Goal: Information Seeking & Learning: Learn about a topic

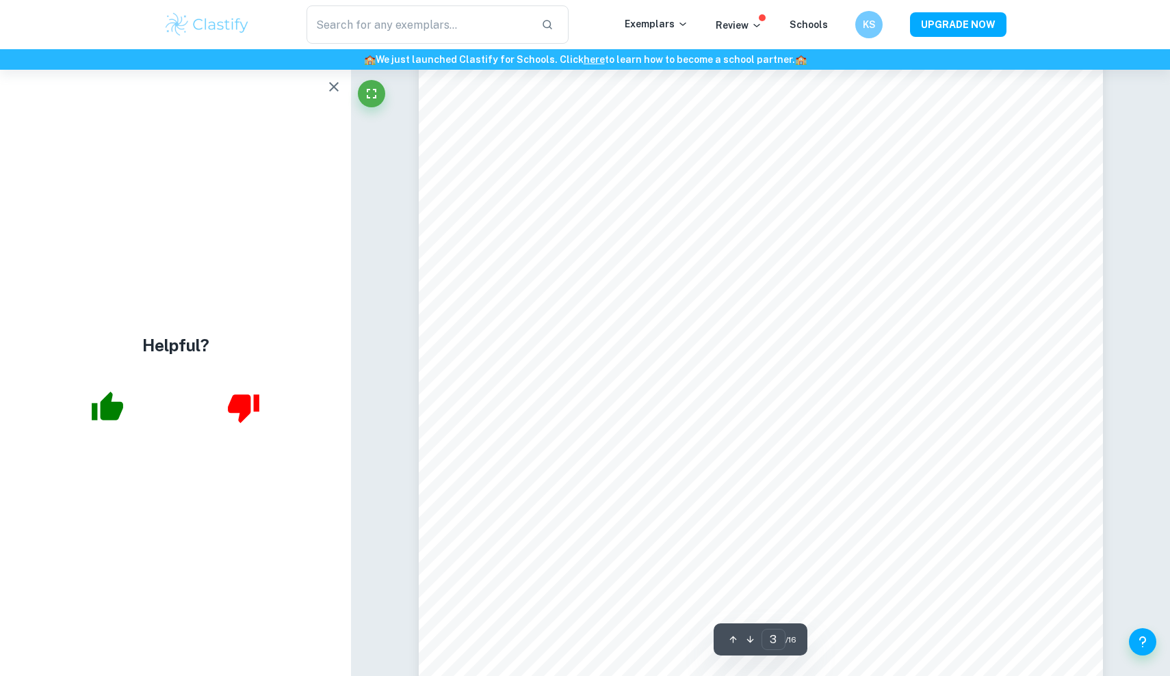
scroll to position [2064, 0]
click at [90, 407] on icon "button" at bounding box center [107, 408] width 34 height 34
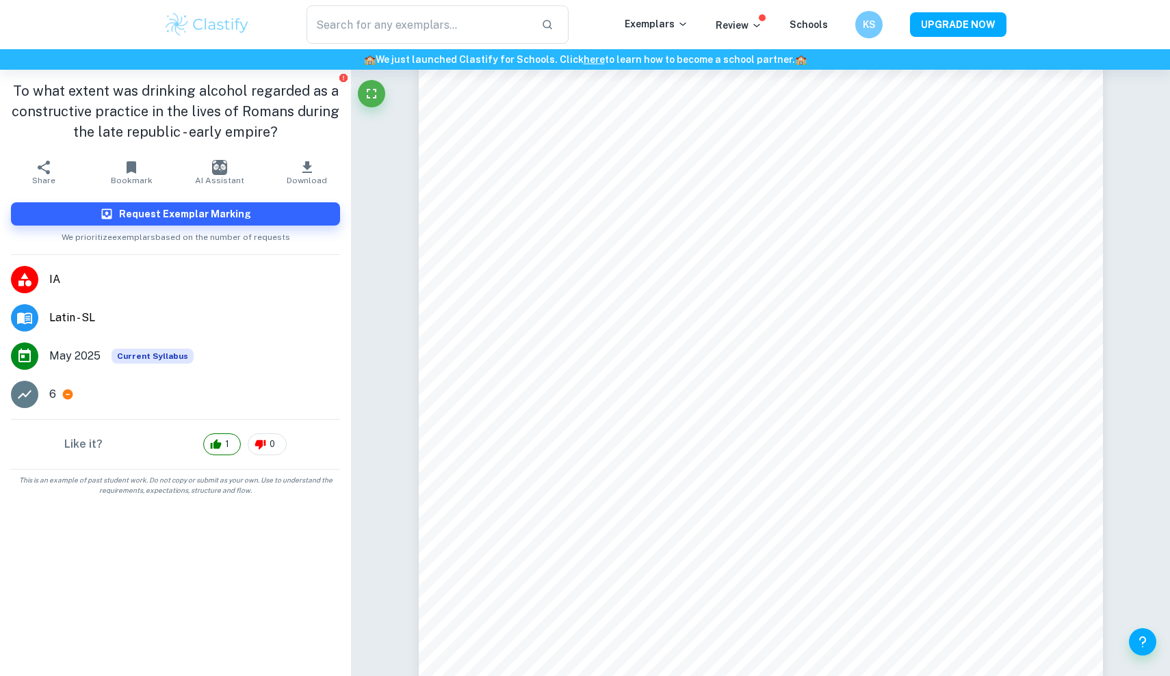
click at [221, 177] on span "AI Assistant" at bounding box center [219, 181] width 49 height 10
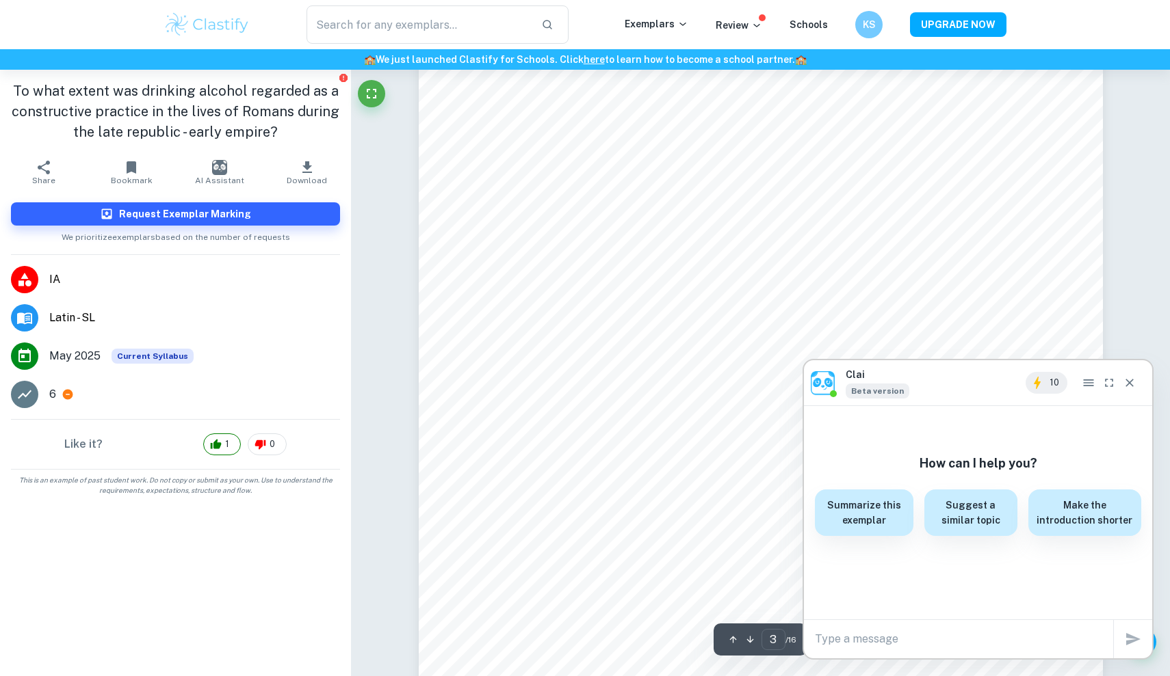
click at [867, 642] on textarea at bounding box center [964, 639] width 298 height 16
click at [890, 518] on h6 "Summarize this exemplar" at bounding box center [864, 512] width 82 height 30
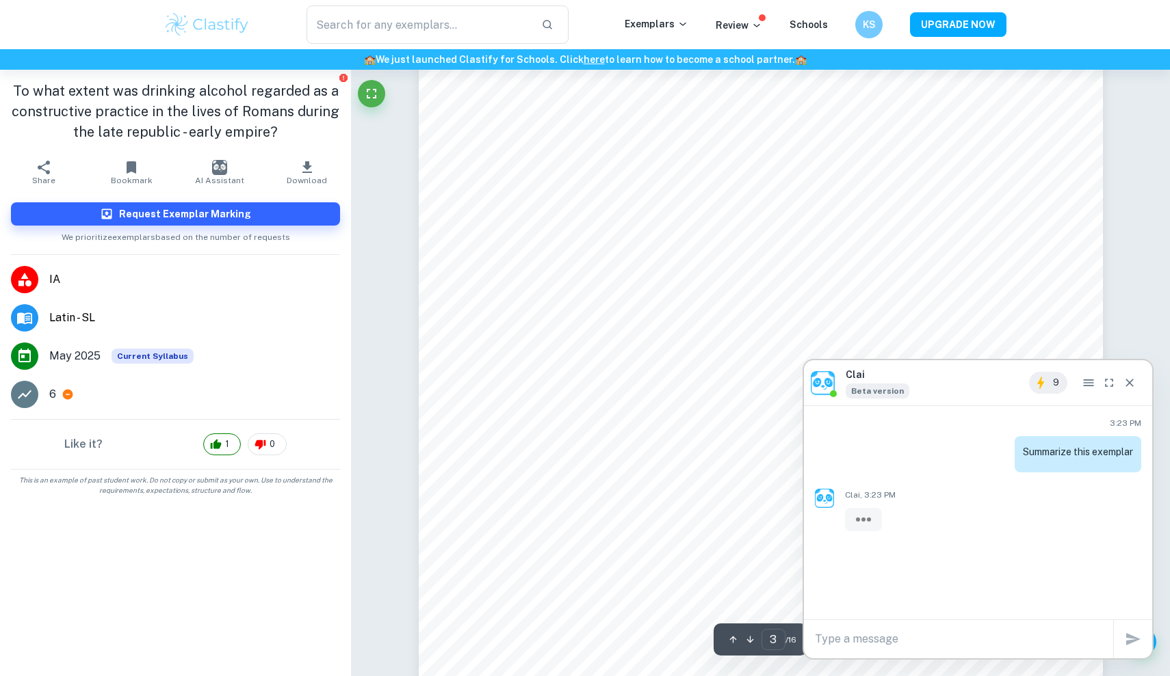
scroll to position [2133, 0]
click at [343, 76] on icon "Report issue" at bounding box center [343, 78] width 8 height 8
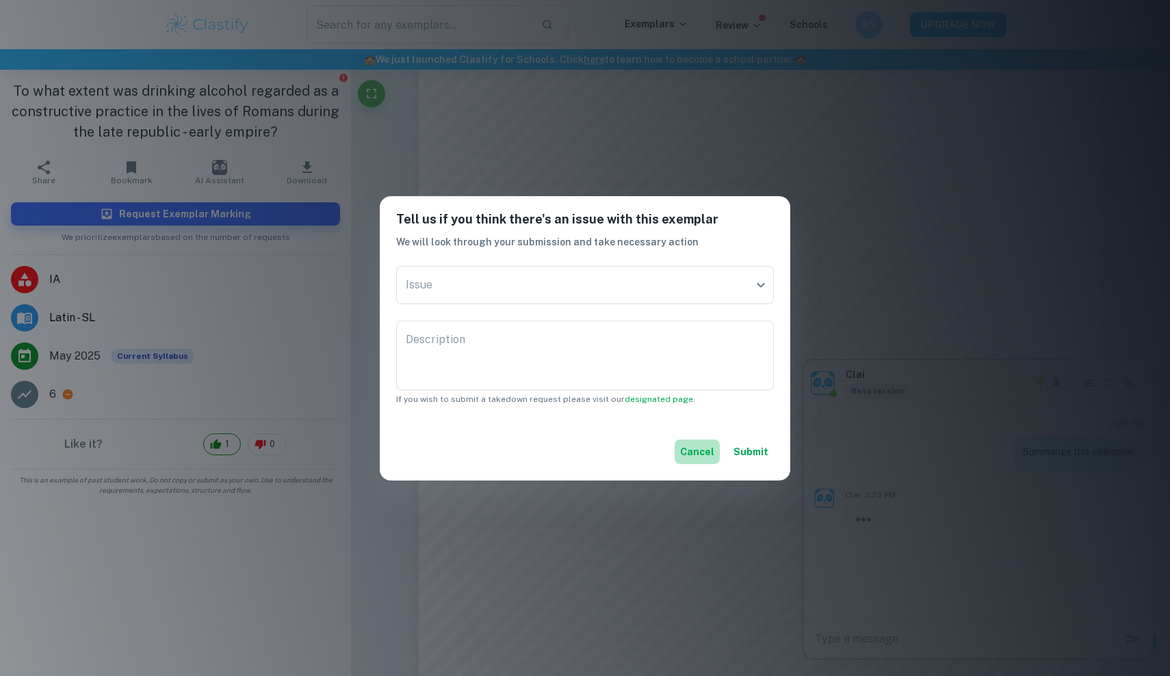
click at [692, 453] on button "Cancel" at bounding box center [696, 452] width 45 height 25
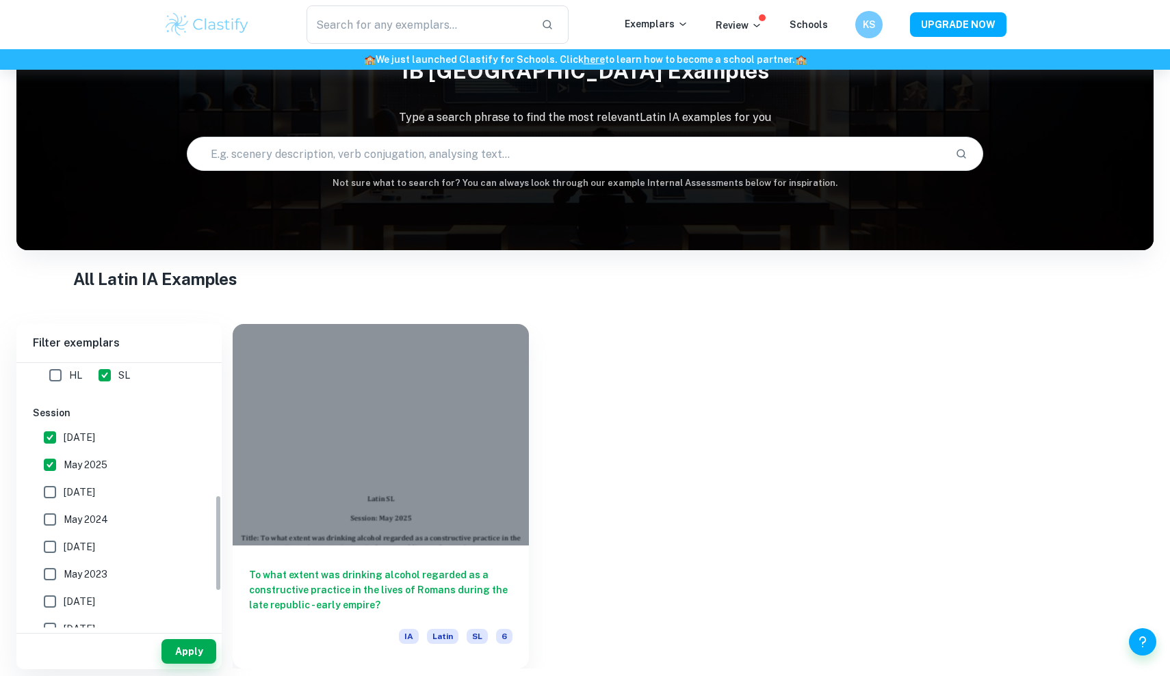
scroll to position [371, 0]
click at [55, 486] on input "[DATE]" at bounding box center [49, 486] width 27 height 27
checkbox input "true"
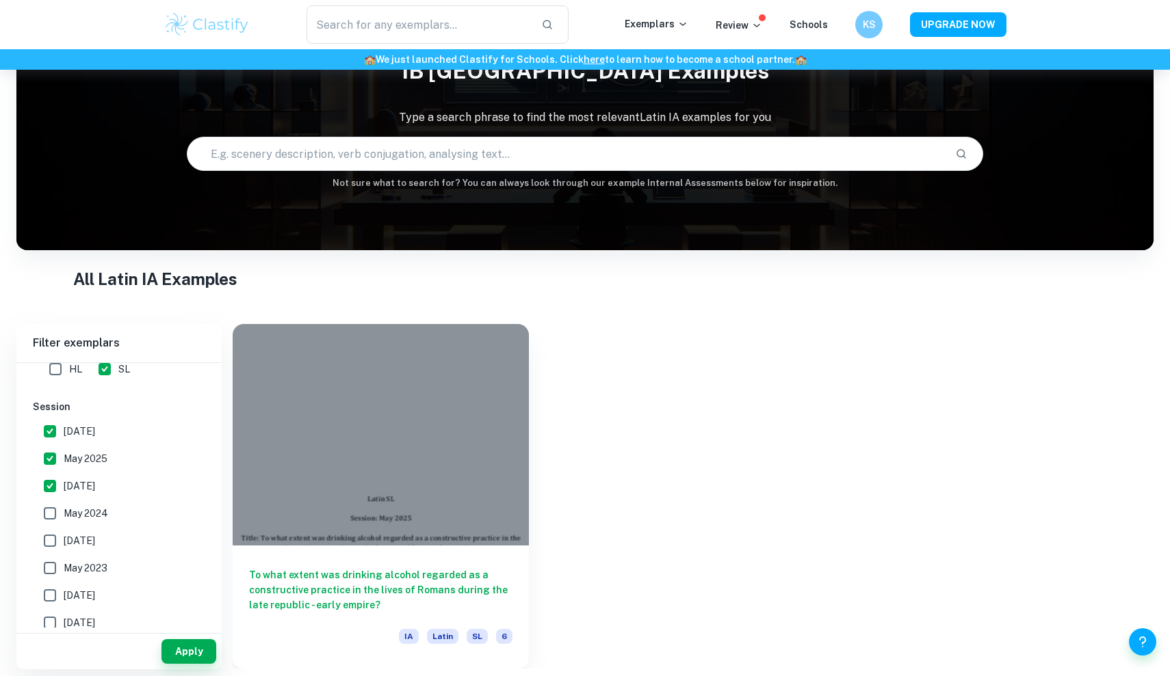
click at [53, 515] on input "May 2024" at bounding box center [49, 513] width 27 height 27
checkbox input "true"
click at [183, 646] on button "Apply" at bounding box center [188, 651] width 55 height 25
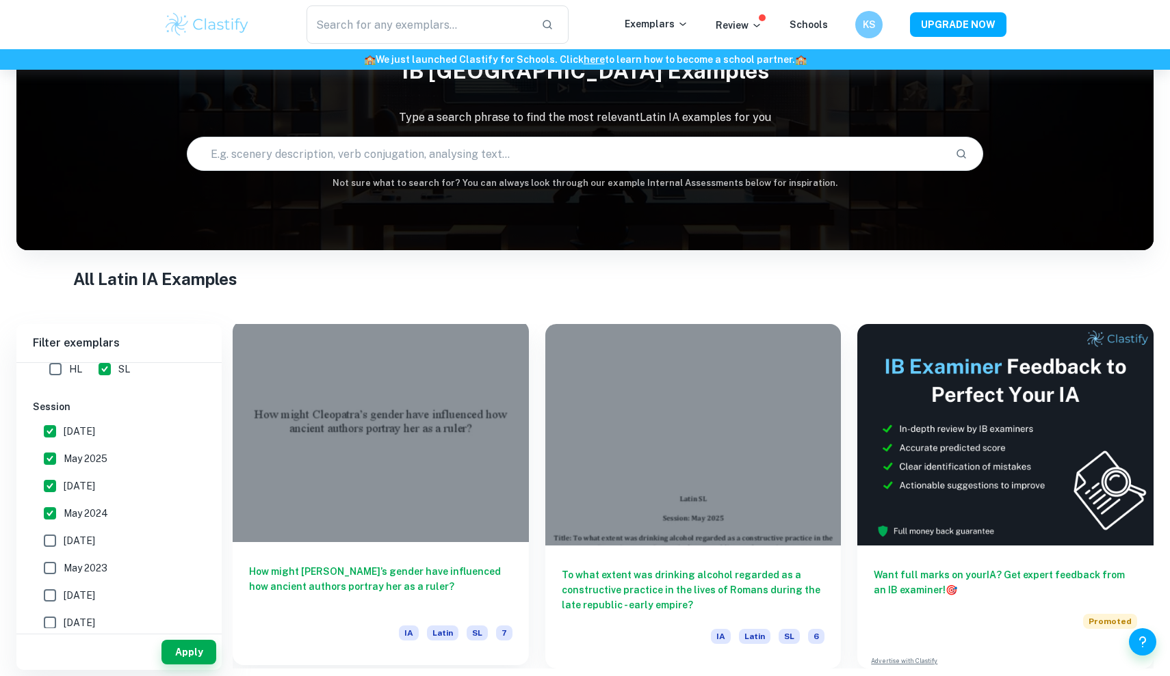
scroll to position [70, 0]
click at [417, 587] on h6 "How might [PERSON_NAME]’s gender have influenced how ancient authors portray he…" at bounding box center [380, 586] width 263 height 45
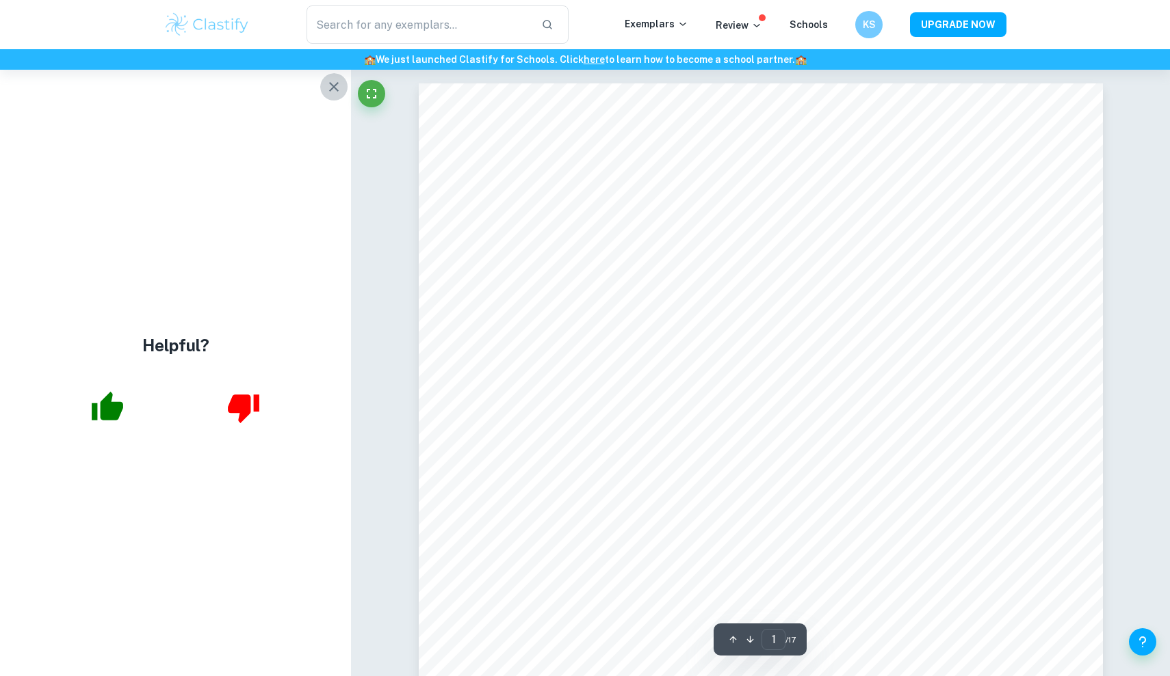
click at [333, 83] on icon "button" at bounding box center [334, 87] width 16 height 16
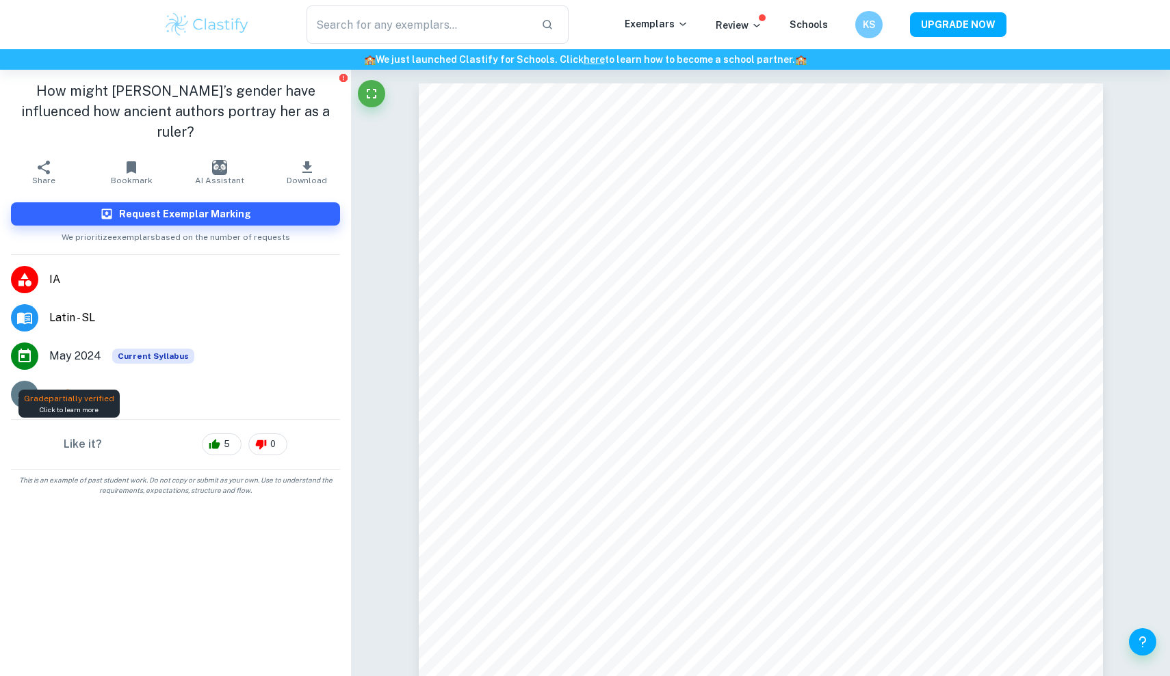
click at [62, 388] on icon at bounding box center [68, 394] width 12 height 12
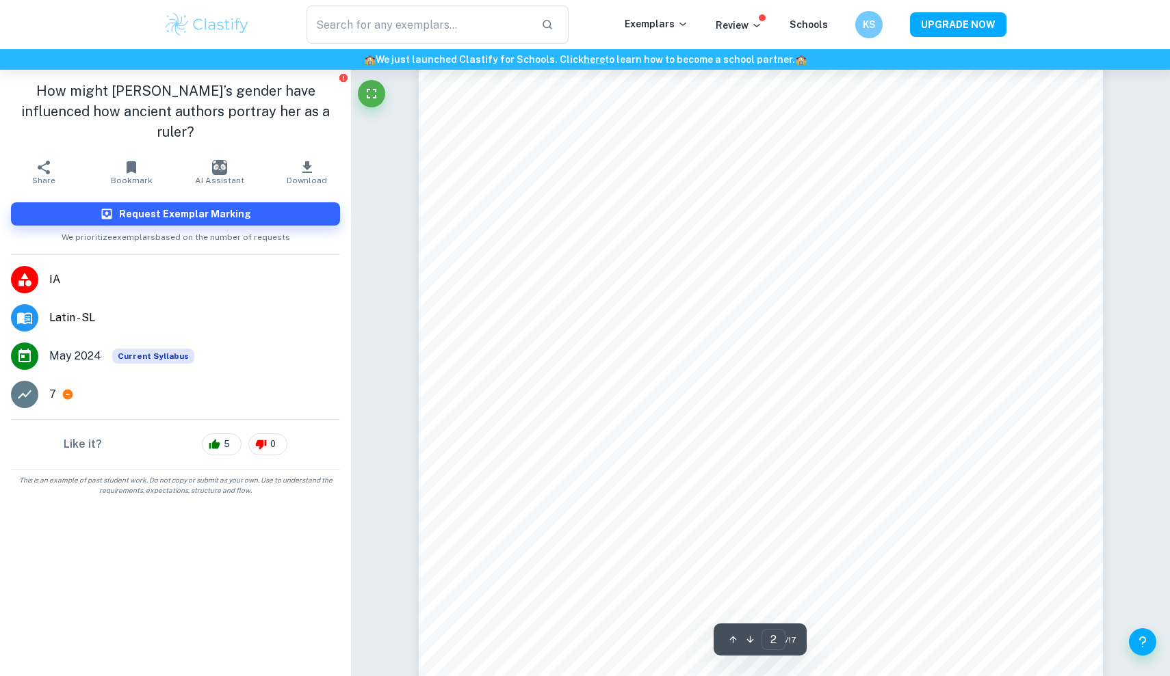
scroll to position [1063, 0]
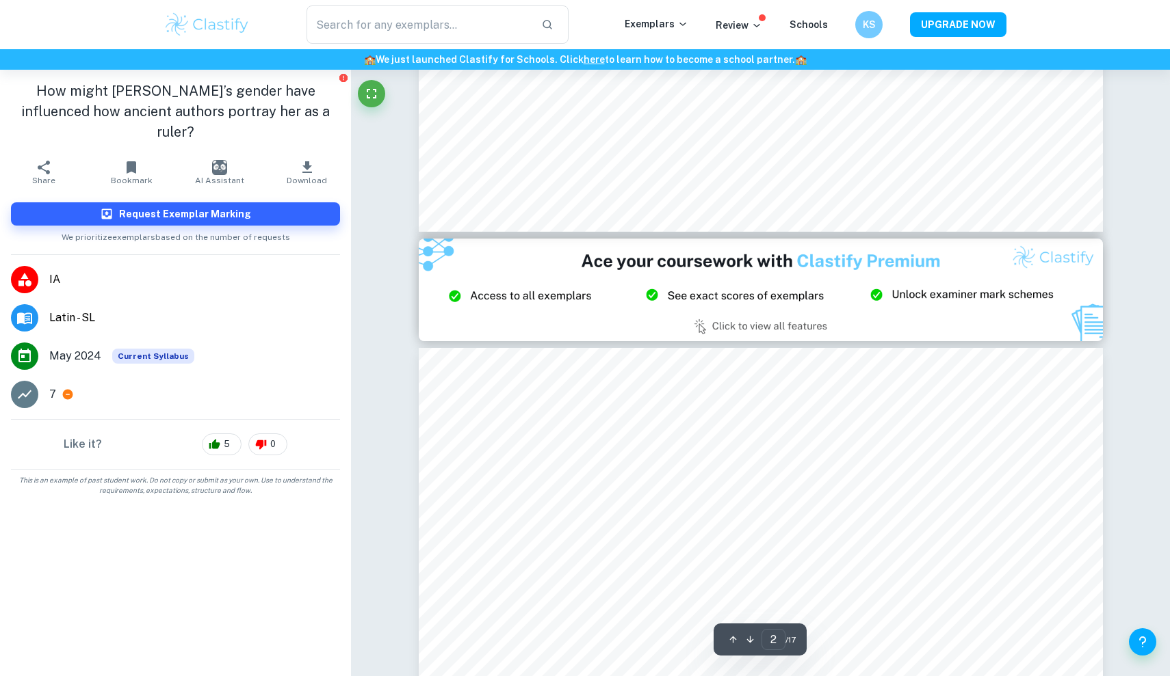
type input "3"
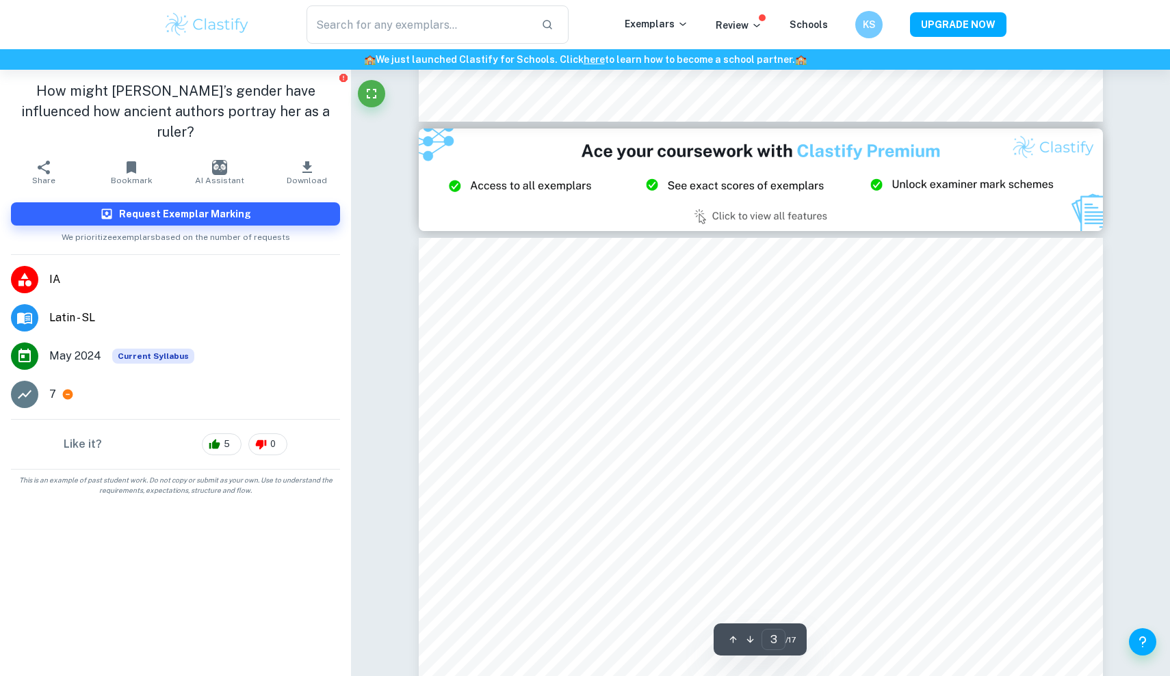
scroll to position [1799, 0]
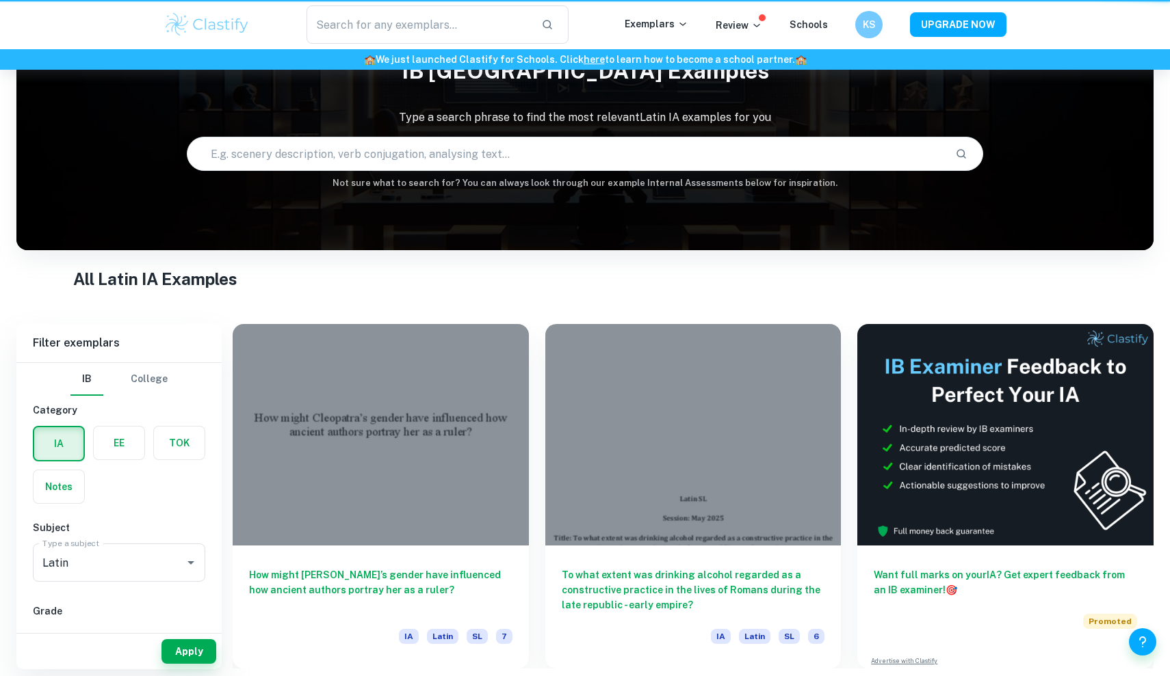
scroll to position [70, 0]
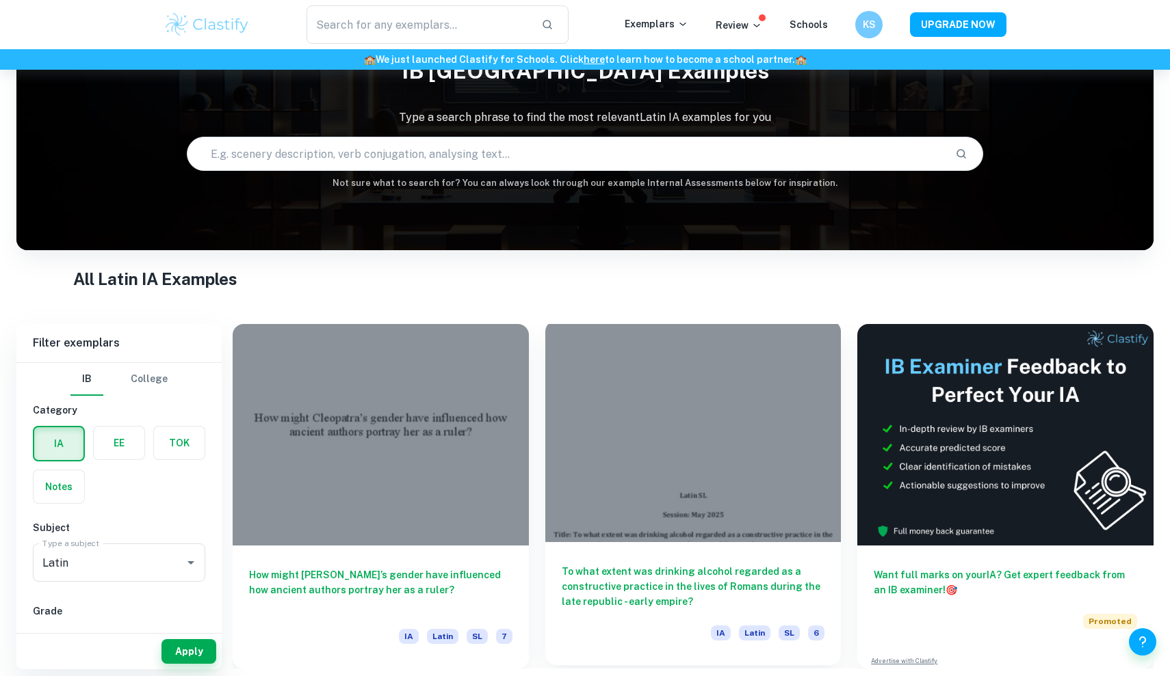
click at [662, 577] on h6 "To what extent was drinking alcohol regarded as a constructive practice in the …" at bounding box center [693, 586] width 263 height 45
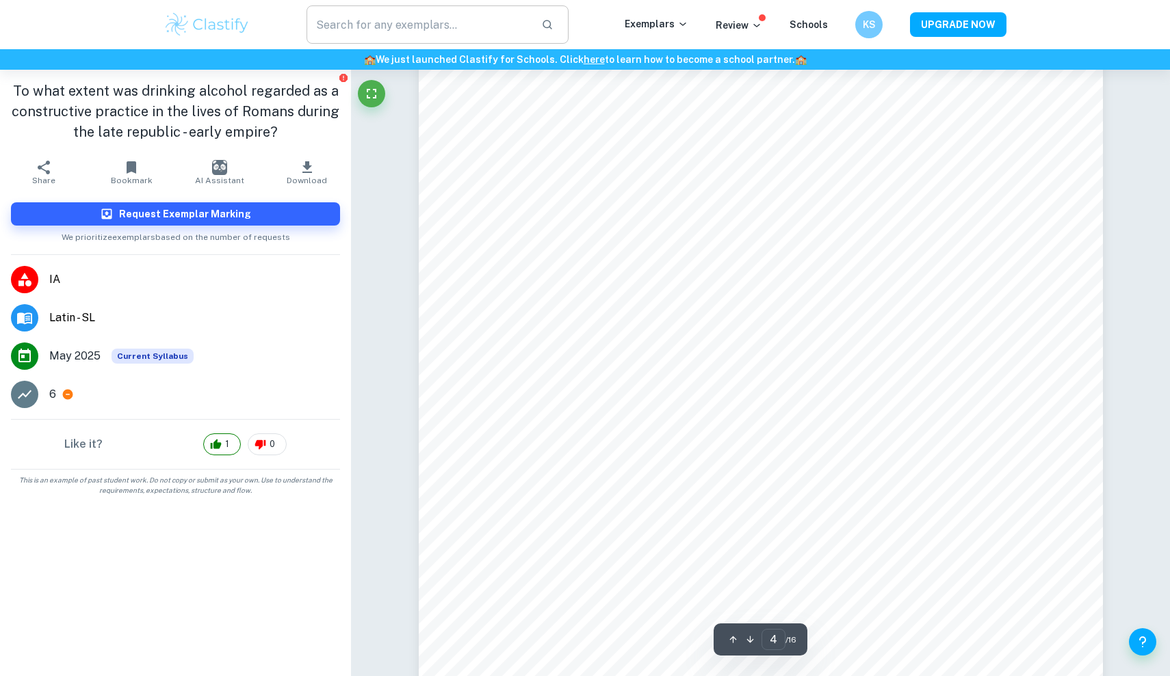
scroll to position [3158, 0]
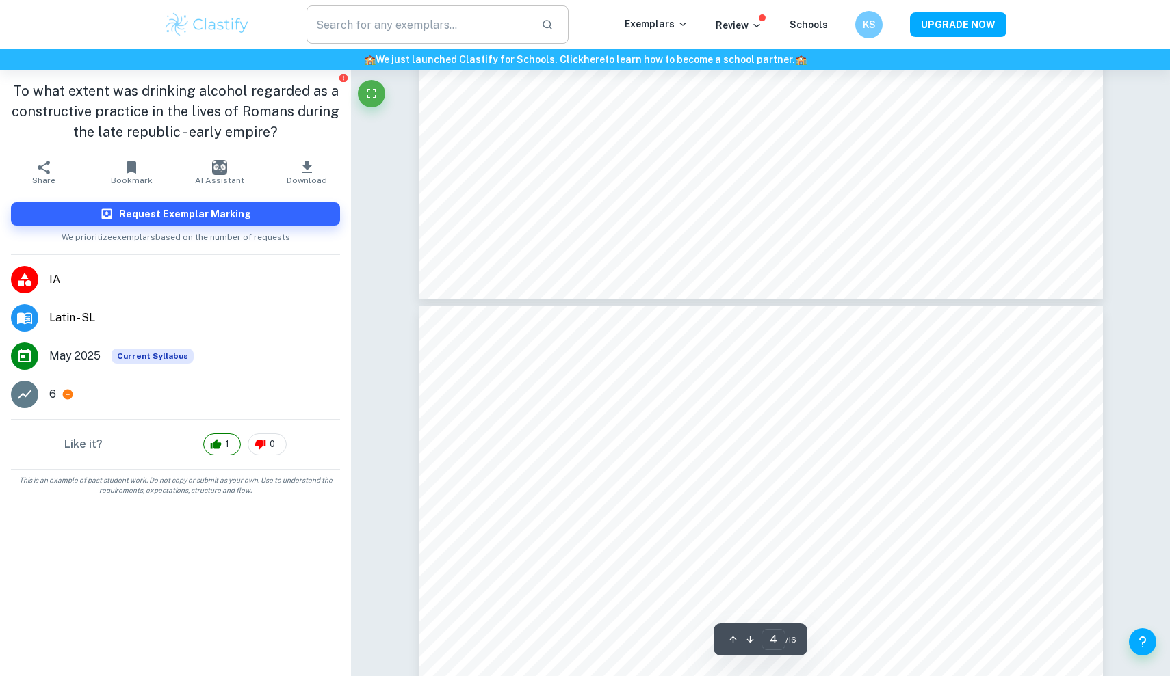
type input "5"
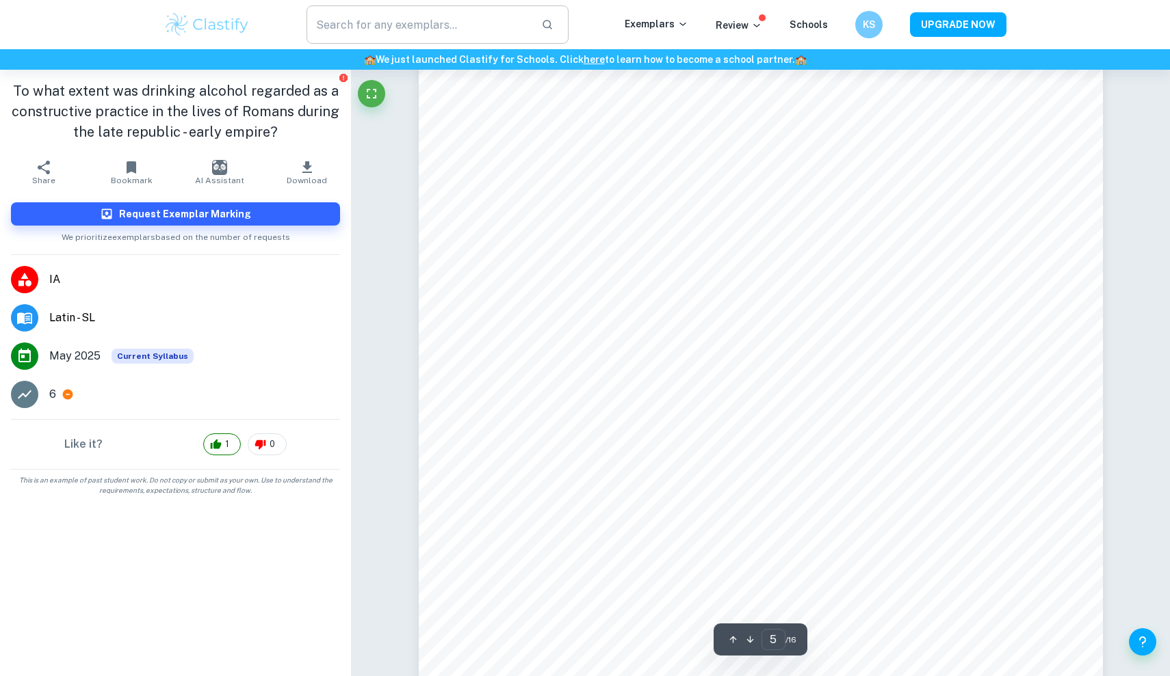
scroll to position [3876, 0]
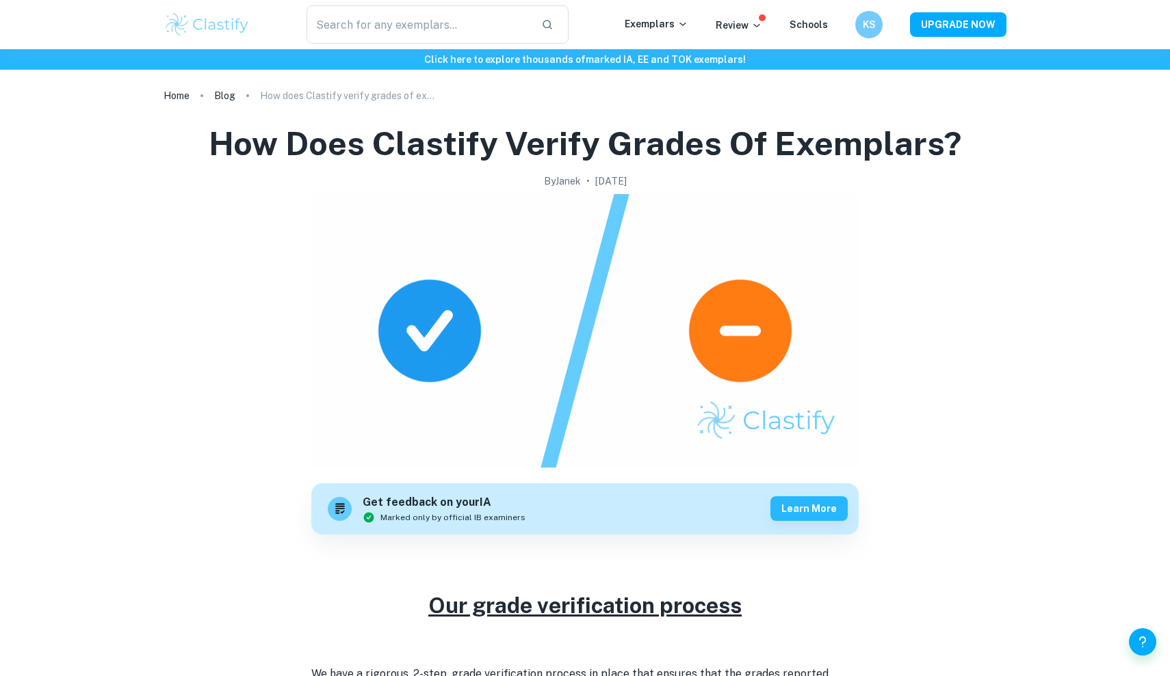
checkbox input "true"
